Goal: Navigation & Orientation: Find specific page/section

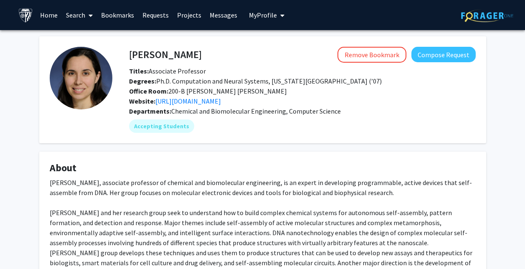
click at [115, 14] on link "Bookmarks" at bounding box center [117, 14] width 41 height 29
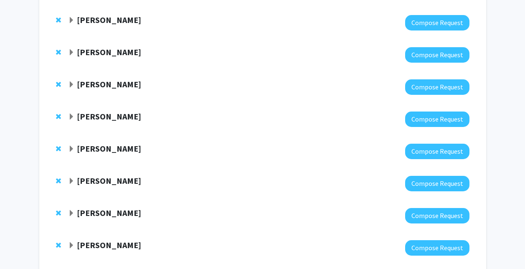
scroll to position [244, 0]
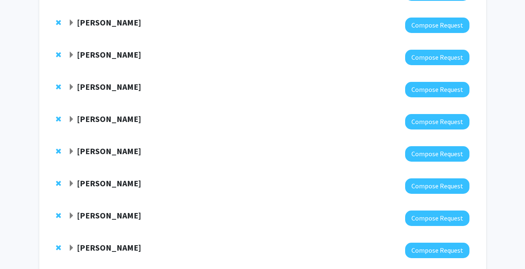
click at [118, 180] on strong "[PERSON_NAME]" at bounding box center [109, 183] width 64 height 10
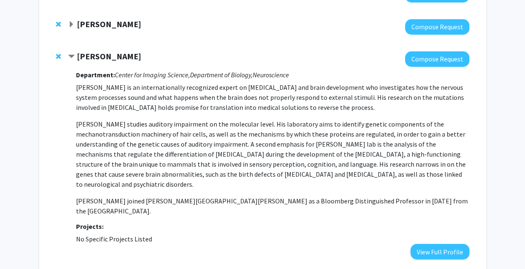
scroll to position [365, 0]
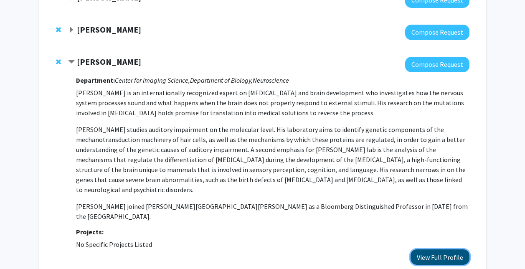
click at [435, 249] on button "View Full Profile" at bounding box center [439, 256] width 59 height 15
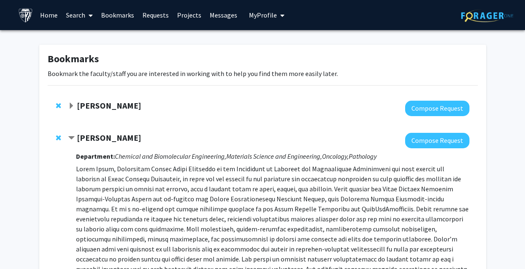
click at [71, 135] on span "Contract Denis Wirtz Bookmark" at bounding box center [71, 138] width 7 height 7
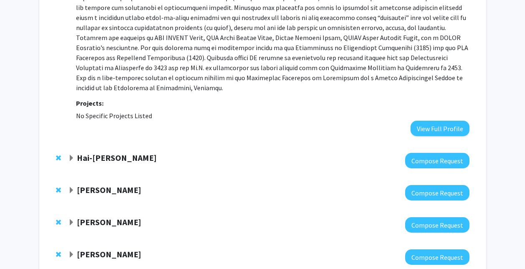
scroll to position [338, 0]
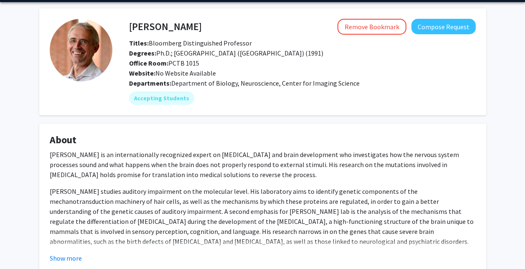
scroll to position [28, 0]
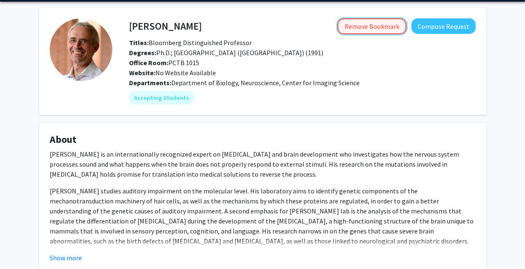
click at [357, 25] on button "Remove Bookmark" at bounding box center [371, 26] width 69 height 16
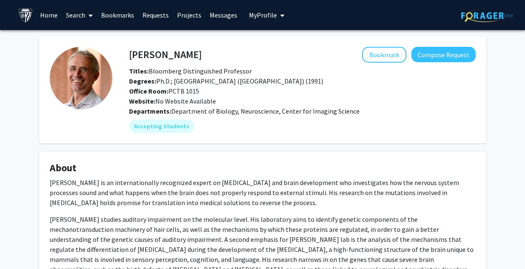
click at [106, 15] on link "Bookmarks" at bounding box center [117, 14] width 41 height 29
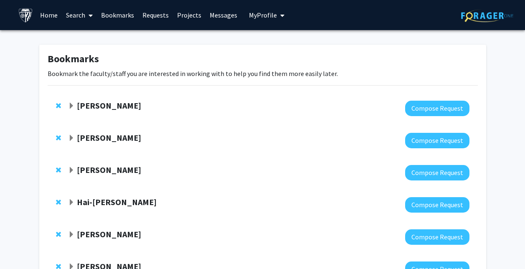
scroll to position [261, 0]
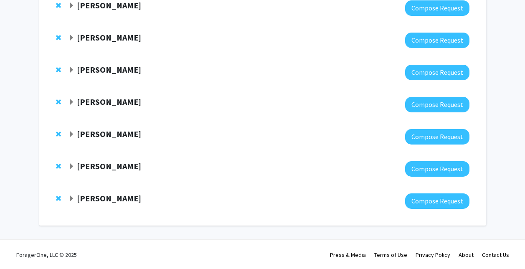
click at [90, 199] on strong "Jean Kim" at bounding box center [109, 198] width 64 height 10
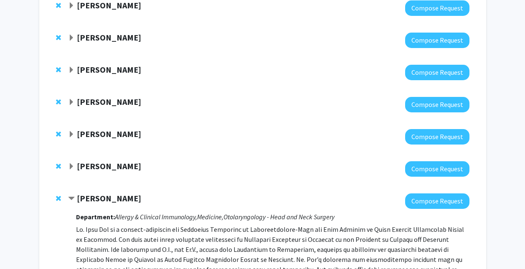
click at [90, 199] on strong "Jean Kim" at bounding box center [109, 198] width 64 height 10
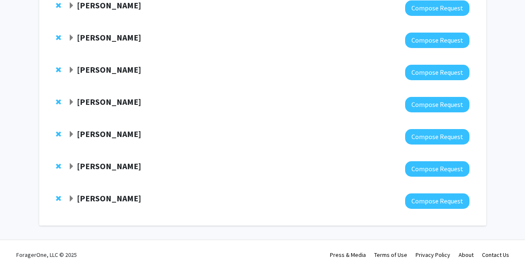
click at [93, 167] on strong "Nitish Thakor" at bounding box center [109, 166] width 64 height 10
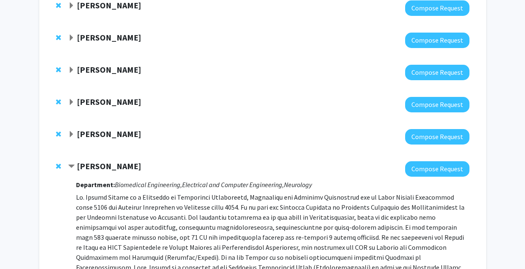
click at [93, 167] on strong "Nitish Thakor" at bounding box center [109, 166] width 64 height 10
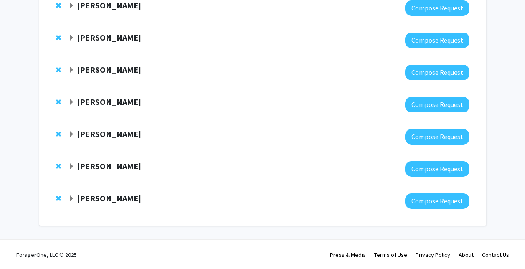
click at [98, 122] on div "Ted Dawson Compose Request" at bounding box center [263, 137] width 430 height 32
click at [100, 129] on strong "Ted Dawson" at bounding box center [109, 134] width 64 height 10
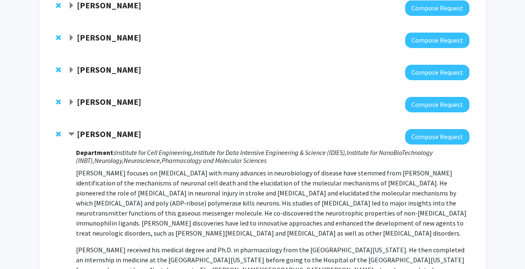
click at [100, 130] on strong "Ted Dawson" at bounding box center [109, 134] width 64 height 10
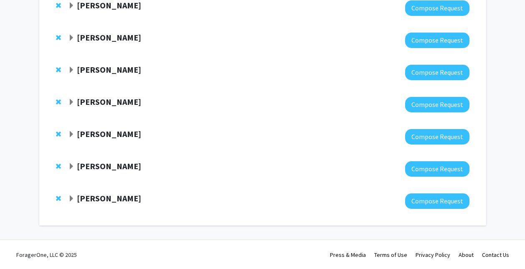
click at [89, 106] on div "[PERSON_NAME]" at bounding box center [158, 102] width 180 height 10
click at [85, 104] on strong "[PERSON_NAME]" at bounding box center [109, 101] width 64 height 10
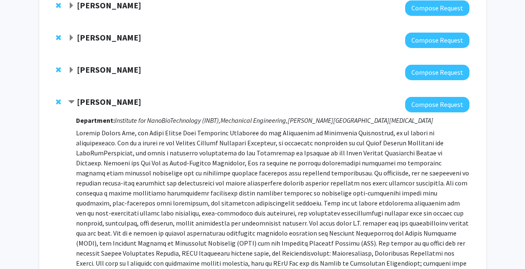
click at [85, 104] on strong "[PERSON_NAME]" at bounding box center [109, 101] width 64 height 10
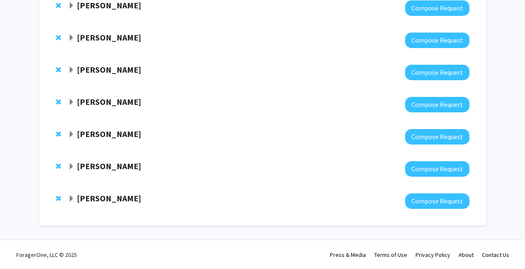
click at [96, 60] on div "Yun Chen Compose Request" at bounding box center [263, 72] width 430 height 32
click at [100, 69] on strong "[PERSON_NAME]" at bounding box center [109, 69] width 64 height 10
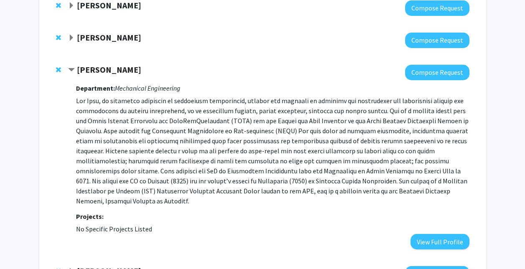
click at [100, 69] on strong "[PERSON_NAME]" at bounding box center [109, 69] width 64 height 10
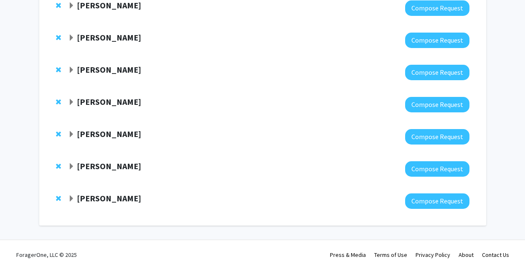
click at [99, 38] on strong "[PERSON_NAME]" at bounding box center [109, 37] width 64 height 10
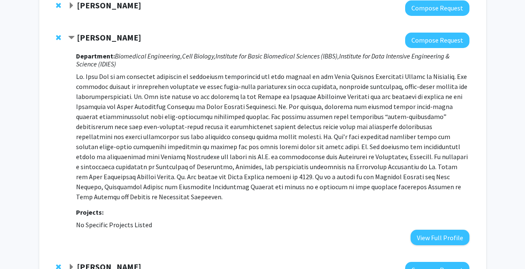
click at [97, 35] on strong "[PERSON_NAME]" at bounding box center [109, 37] width 64 height 10
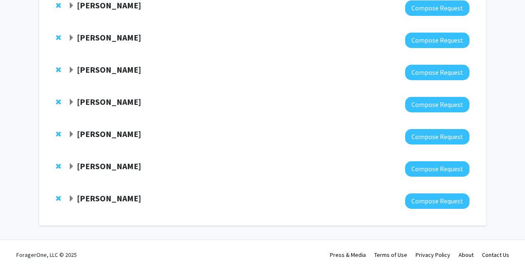
click at [98, 70] on strong "[PERSON_NAME]" at bounding box center [109, 69] width 64 height 10
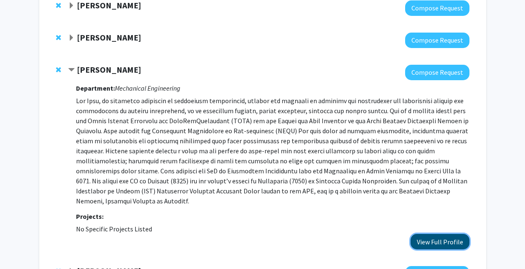
click at [439, 239] on button "View Full Profile" at bounding box center [439, 241] width 59 height 15
click at [99, 74] on strong "[PERSON_NAME]" at bounding box center [109, 69] width 64 height 10
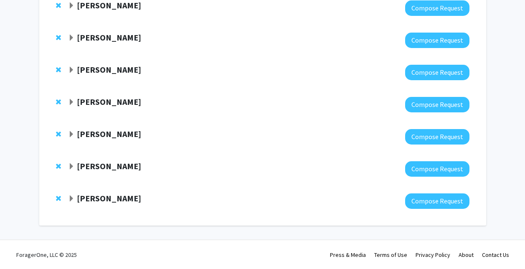
click at [92, 47] on div at bounding box center [268, 40] width 401 height 15
click at [86, 41] on strong "[PERSON_NAME]" at bounding box center [109, 37] width 64 height 10
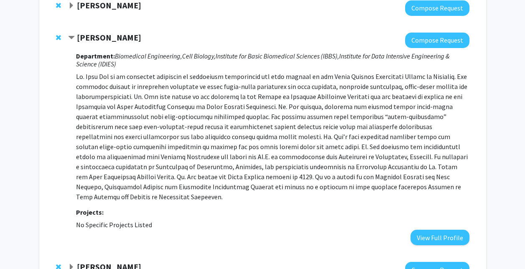
click at [86, 41] on strong "[PERSON_NAME]" at bounding box center [109, 37] width 64 height 10
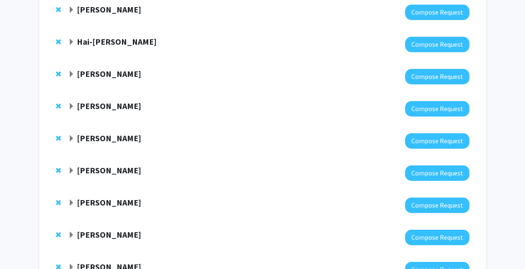
scroll to position [158, 0]
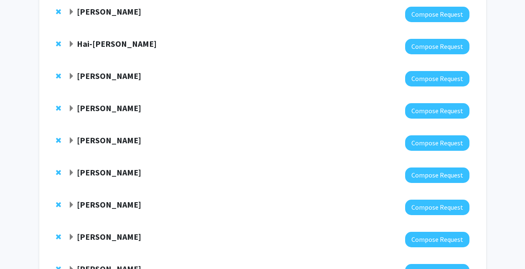
click at [98, 107] on strong "[PERSON_NAME]" at bounding box center [109, 108] width 64 height 10
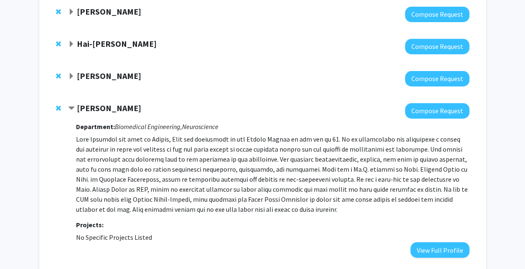
click at [98, 107] on strong "[PERSON_NAME]" at bounding box center [109, 108] width 64 height 10
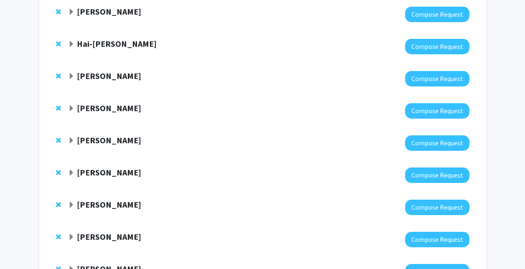
click at [99, 79] on strong "[PERSON_NAME]" at bounding box center [109, 76] width 64 height 10
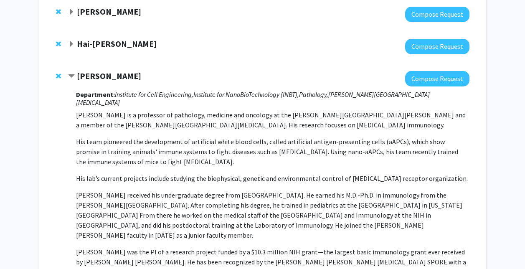
click at [96, 78] on strong "[PERSON_NAME]" at bounding box center [109, 76] width 64 height 10
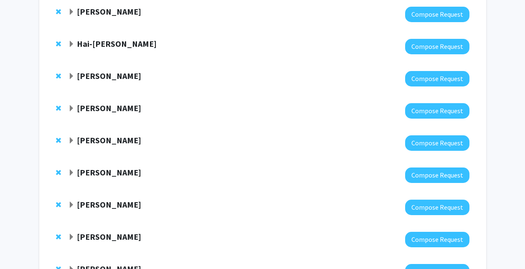
click at [97, 52] on div at bounding box center [268, 46] width 401 height 15
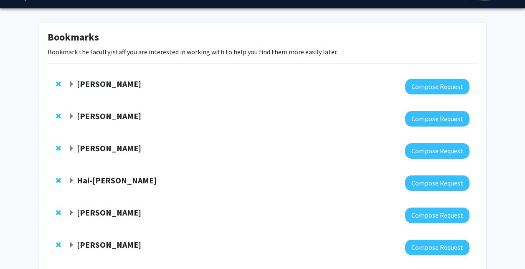
scroll to position [0, 0]
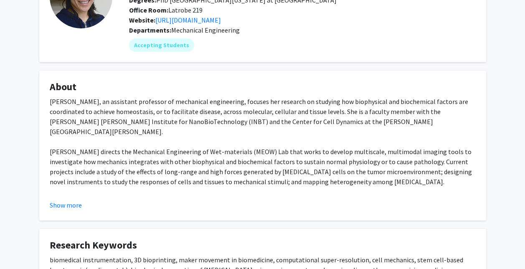
scroll to position [81, 0]
click at [260, 154] on div "[PERSON_NAME], an assistant professor of mechanical engineering, focuses her re…" at bounding box center [263, 161] width 426 height 130
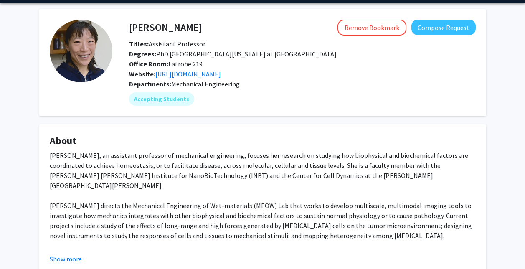
scroll to position [25, 0]
